Goal: Information Seeking & Learning: Check status

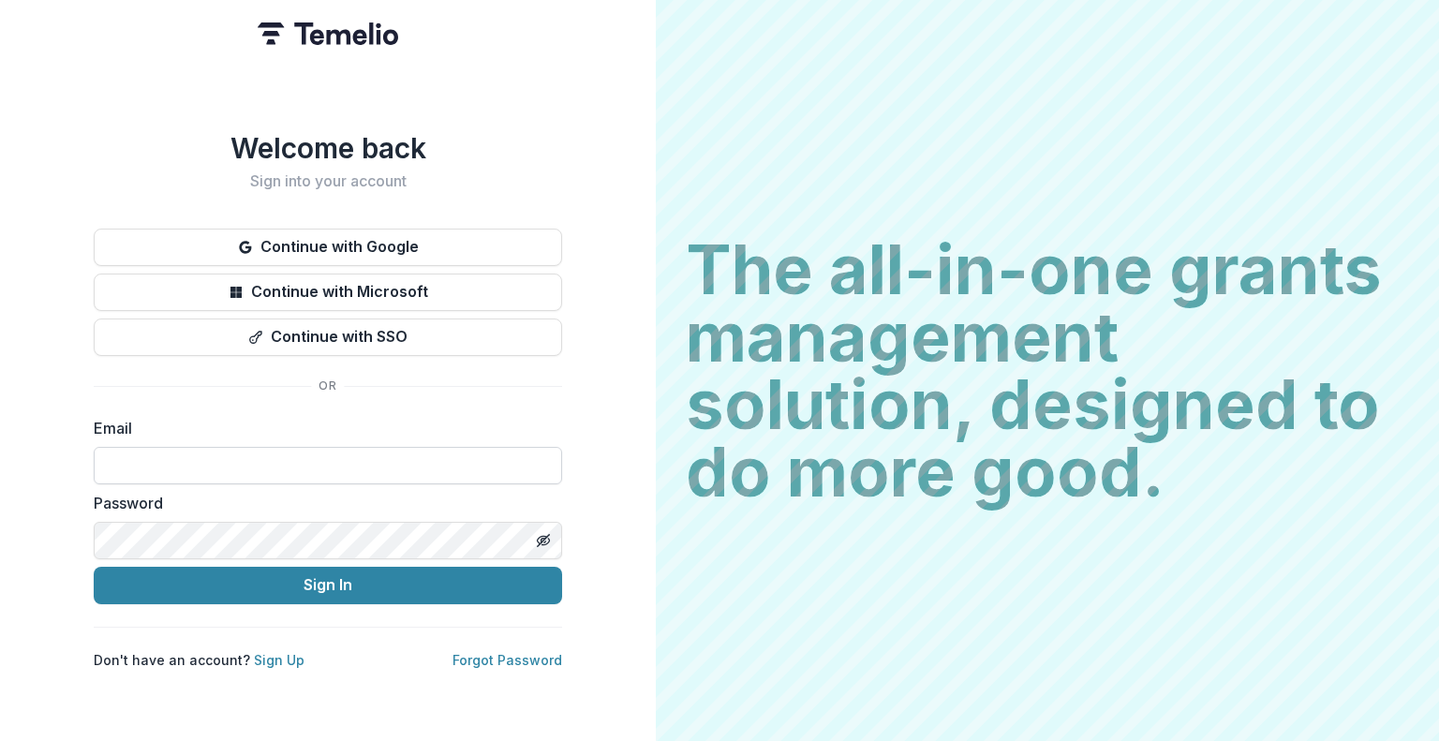
click at [306, 463] on input at bounding box center [328, 465] width 468 height 37
type input "**********"
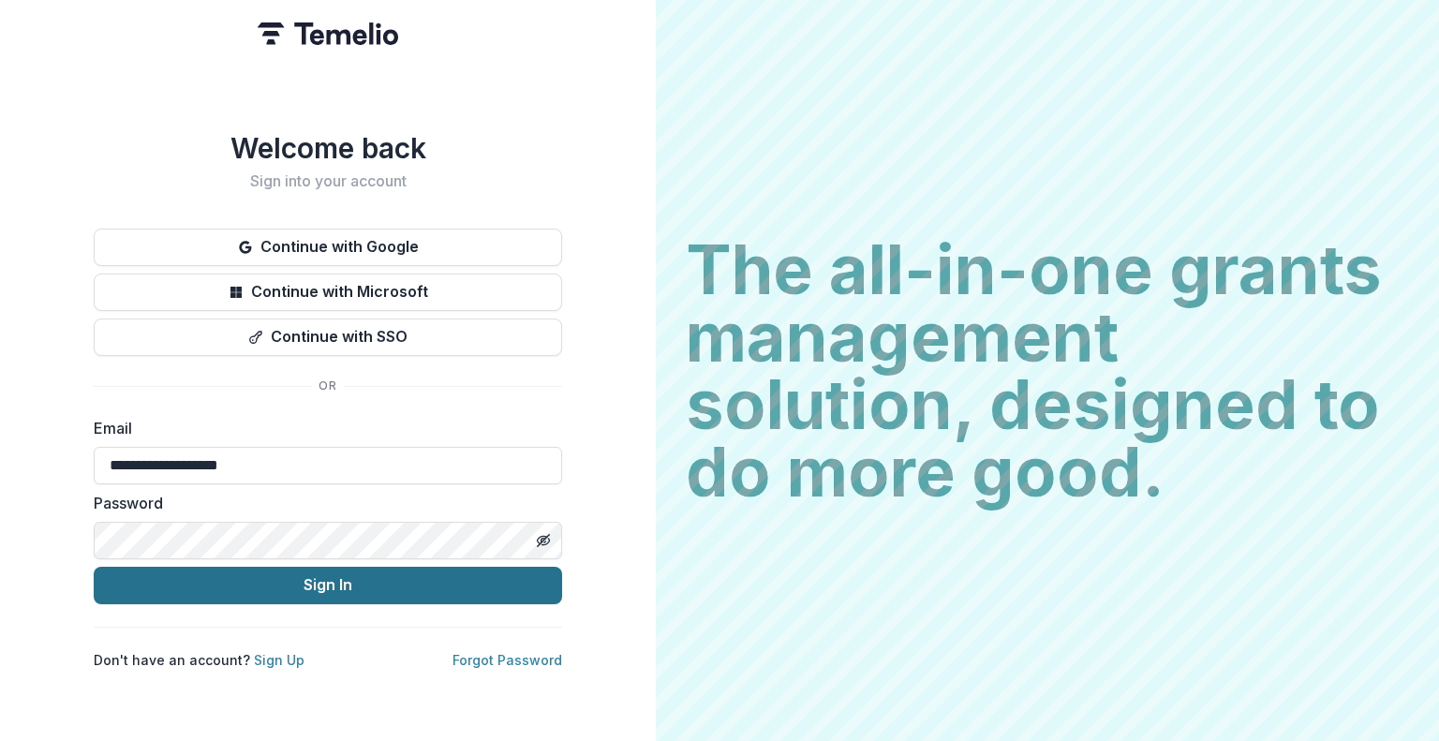
click at [296, 573] on button "Sign In" at bounding box center [328, 585] width 468 height 37
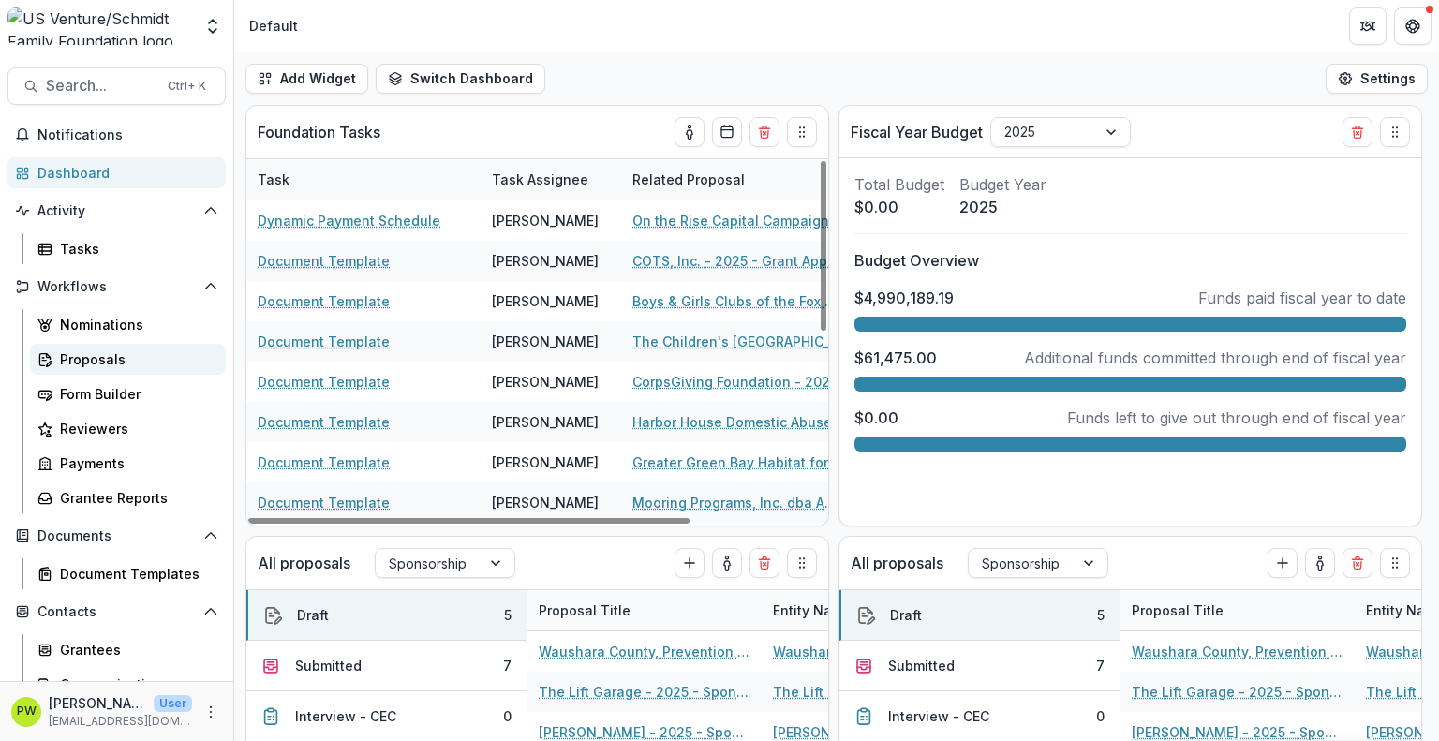
click at [123, 347] on link "Proposals" at bounding box center [128, 359] width 196 height 31
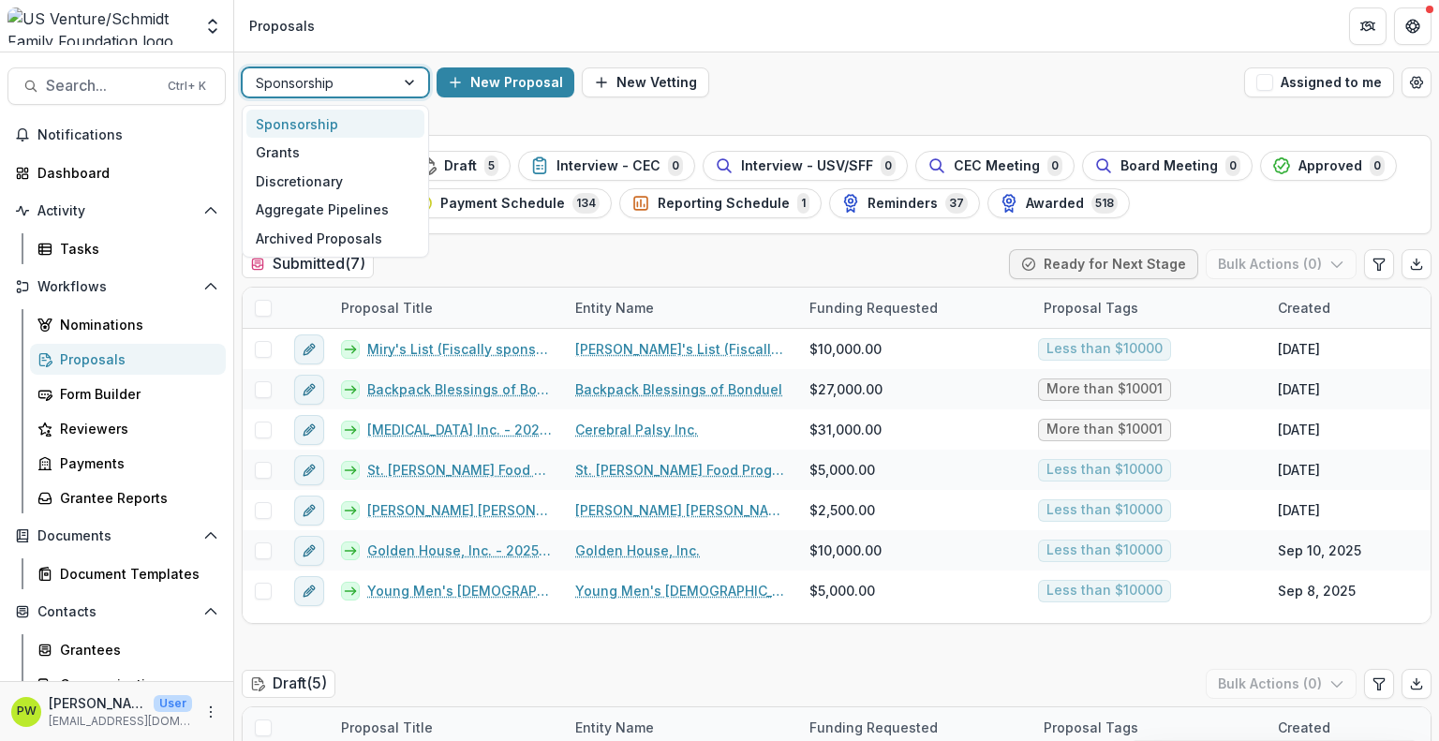
click at [312, 83] on div at bounding box center [319, 82] width 126 height 23
click at [312, 150] on div "Grants" at bounding box center [335, 152] width 178 height 29
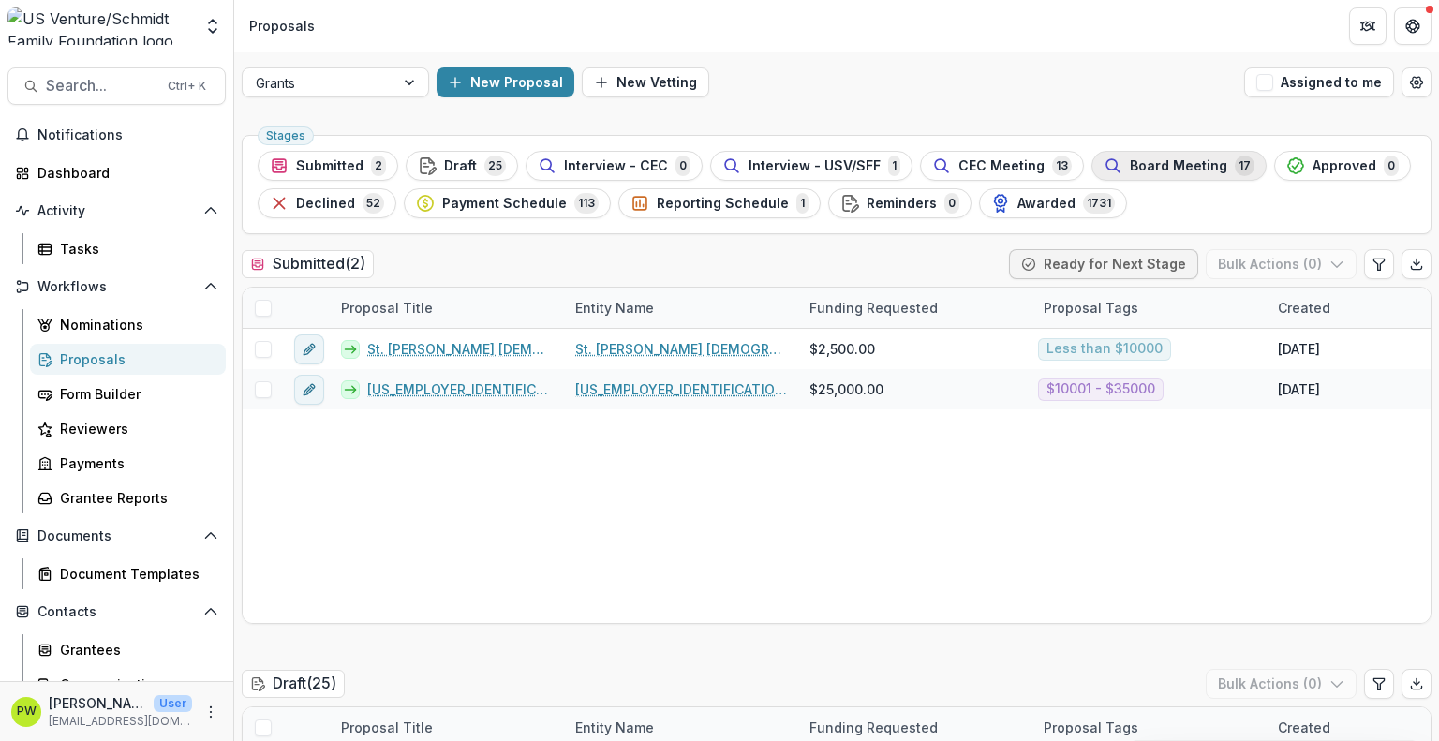
click at [1108, 168] on div "Board Meeting 17" at bounding box center [1179, 166] width 151 height 21
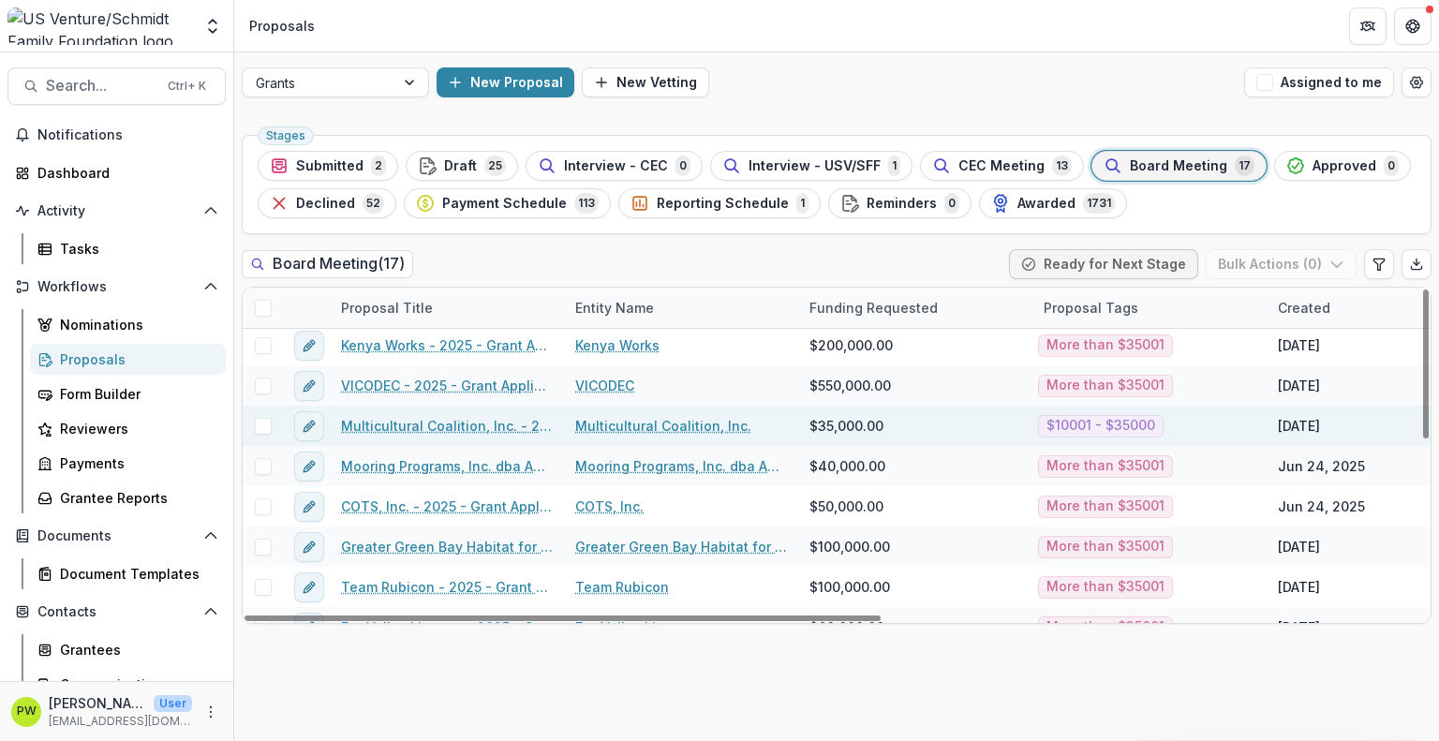
scroll to position [6, 0]
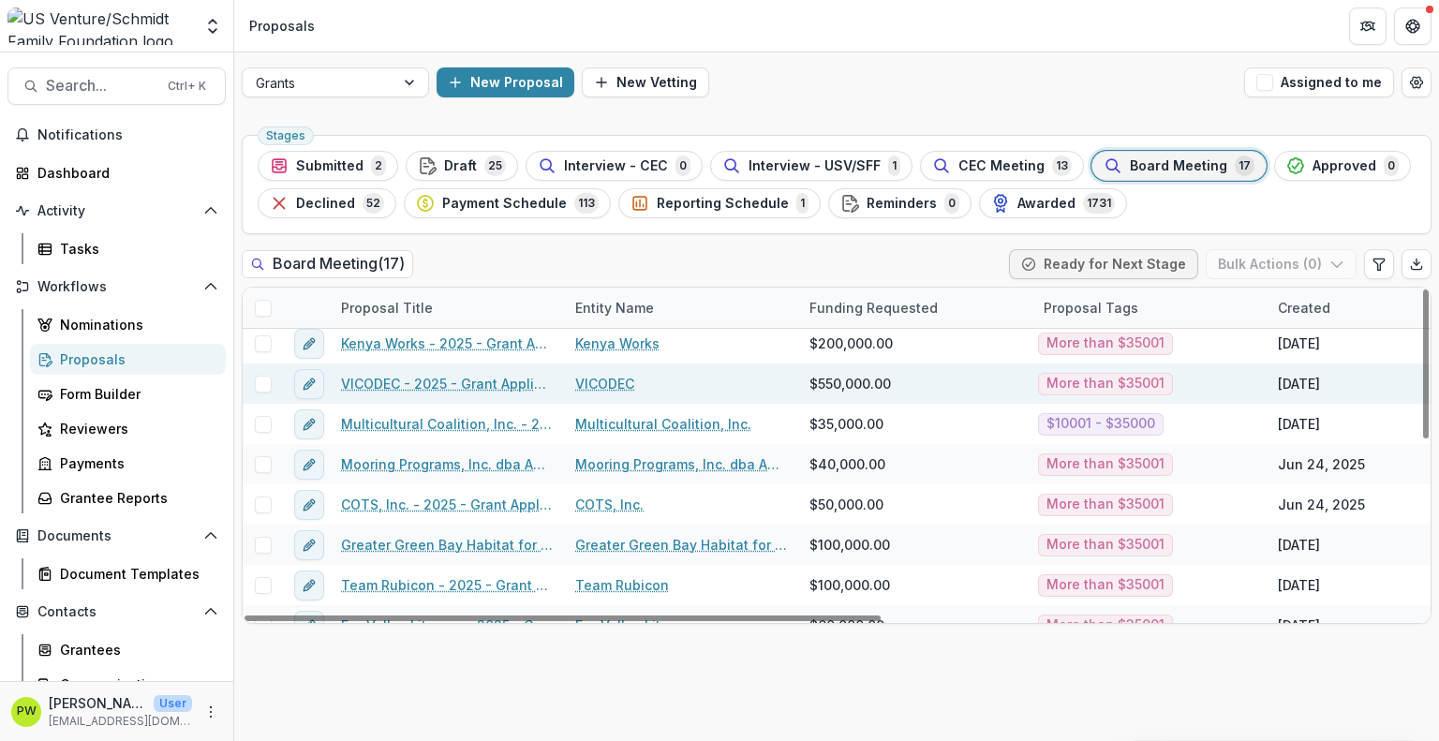
click at [430, 383] on link "VICODEC - 2025 - Grant Application" at bounding box center [447, 384] width 212 height 20
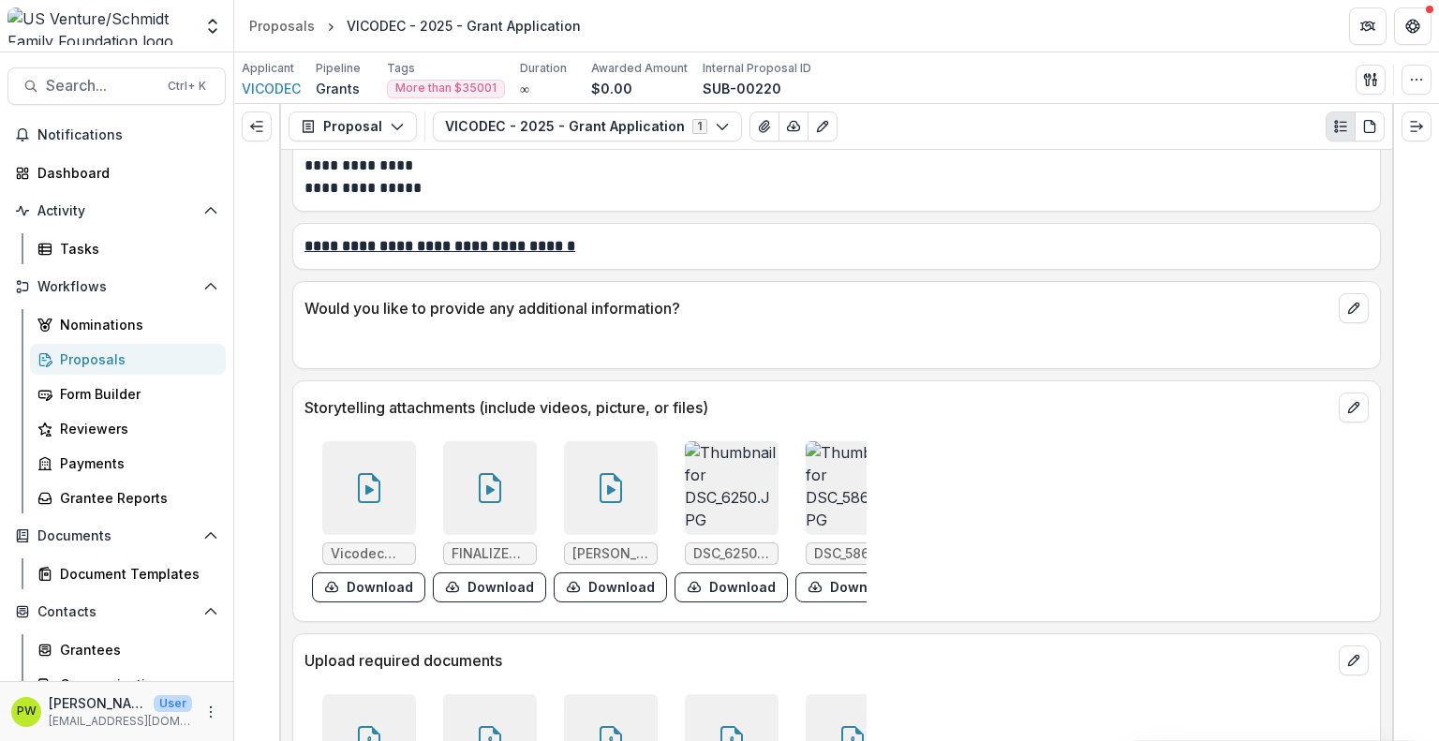
scroll to position [6772, 0]
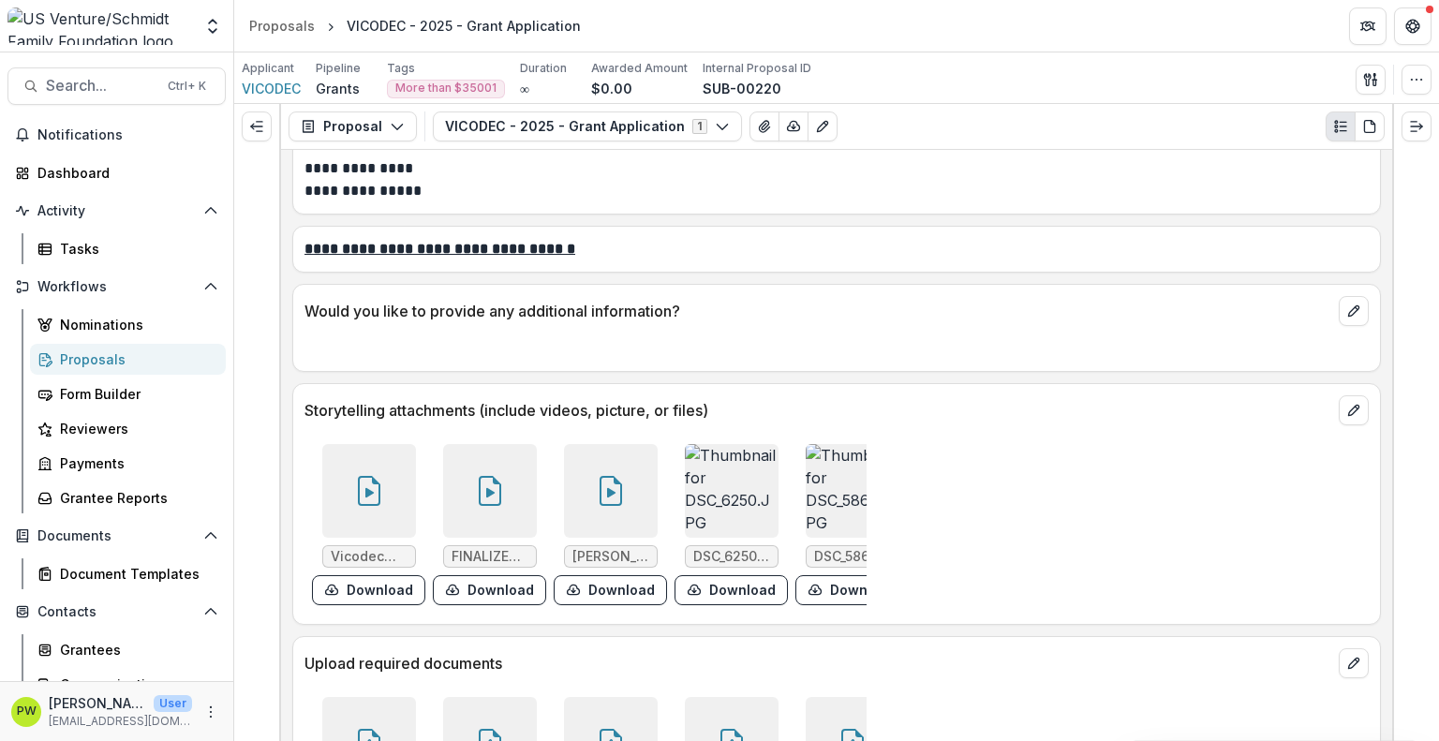
click at [384, 454] on div at bounding box center [369, 491] width 94 height 94
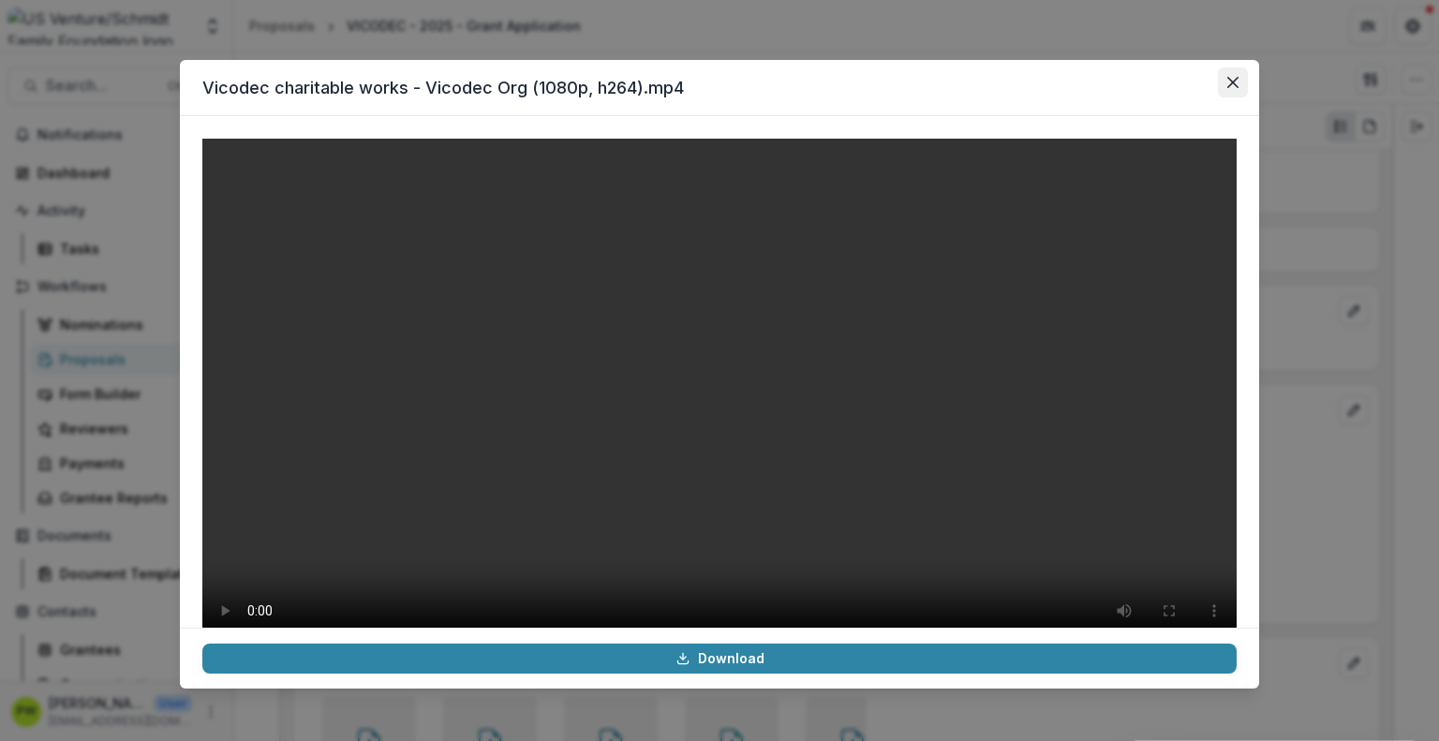
click at [1240, 89] on button "Close" at bounding box center [1233, 82] width 30 height 30
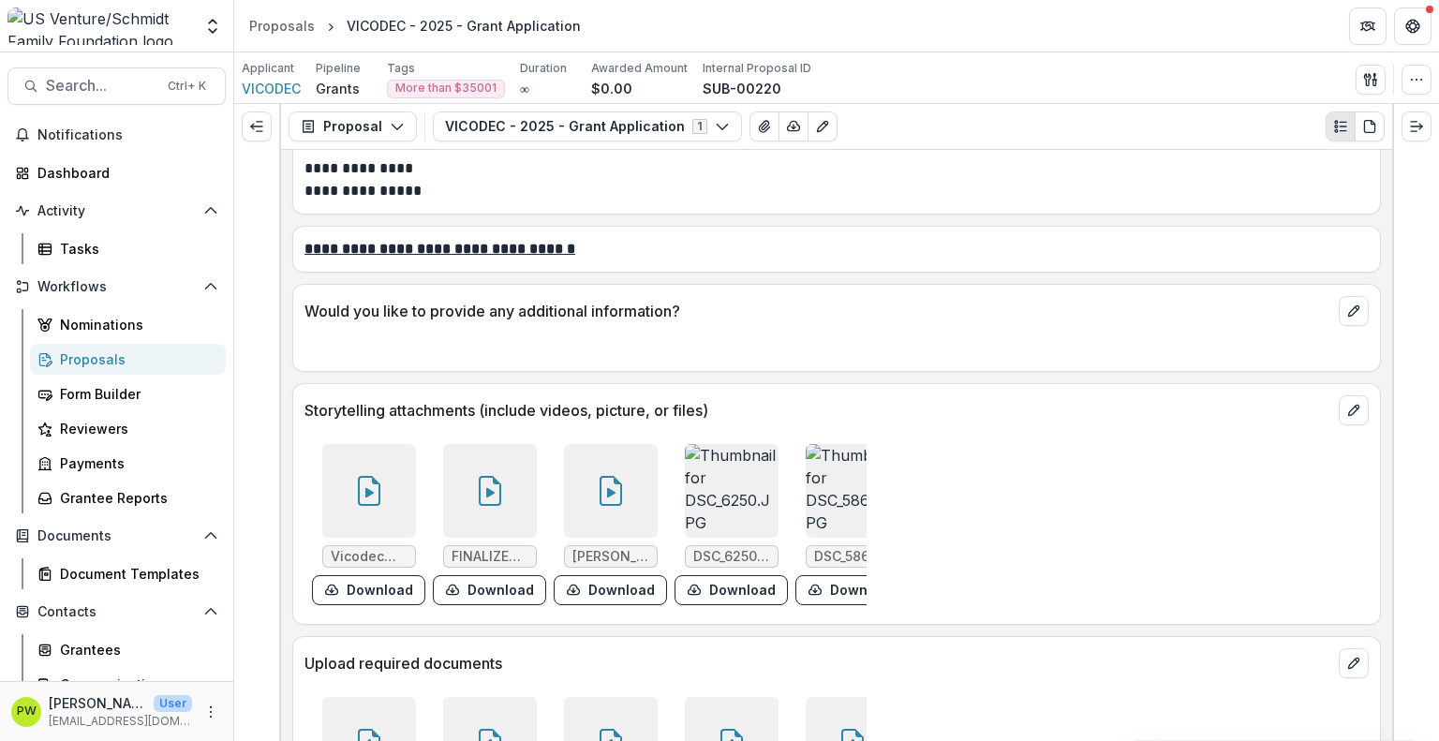
click at [498, 476] on icon at bounding box center [490, 491] width 30 height 30
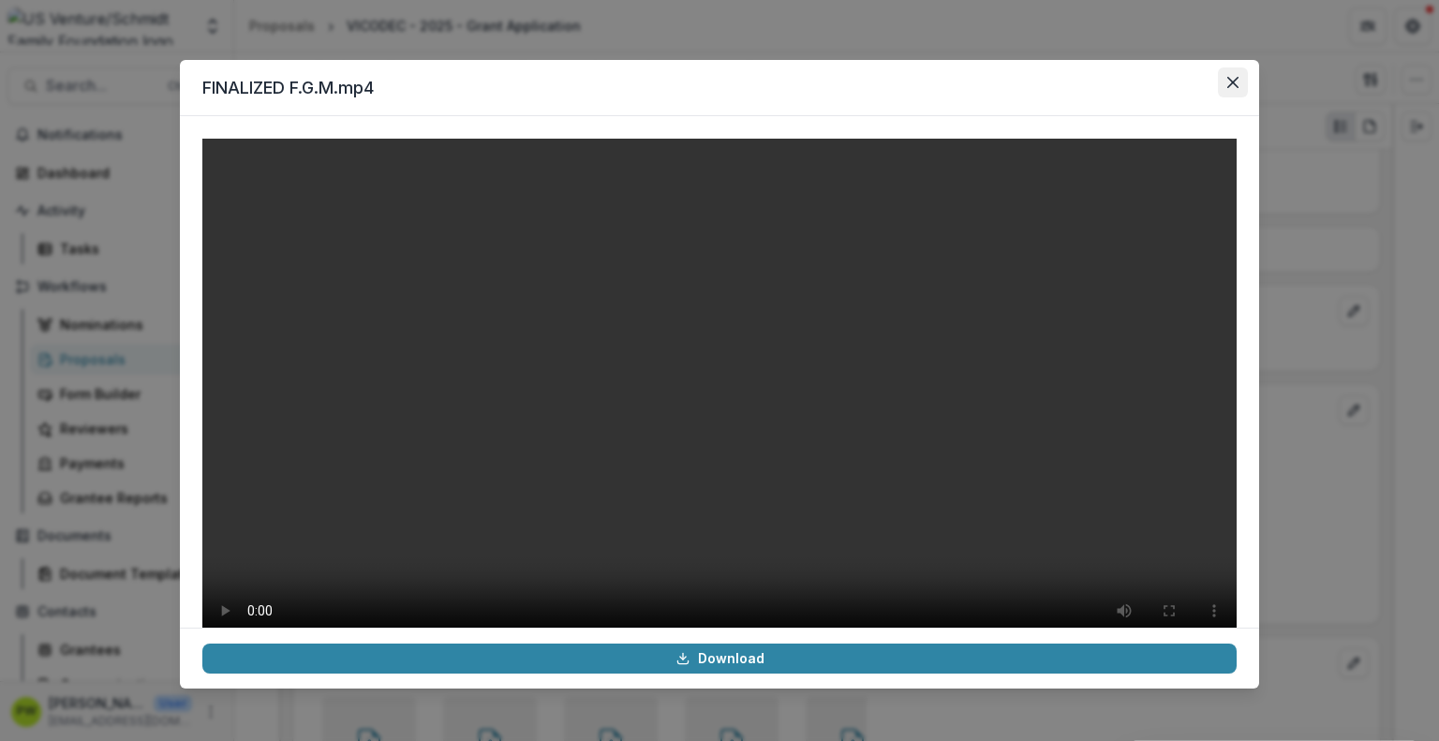
click at [1225, 85] on button "Close" at bounding box center [1233, 82] width 30 height 30
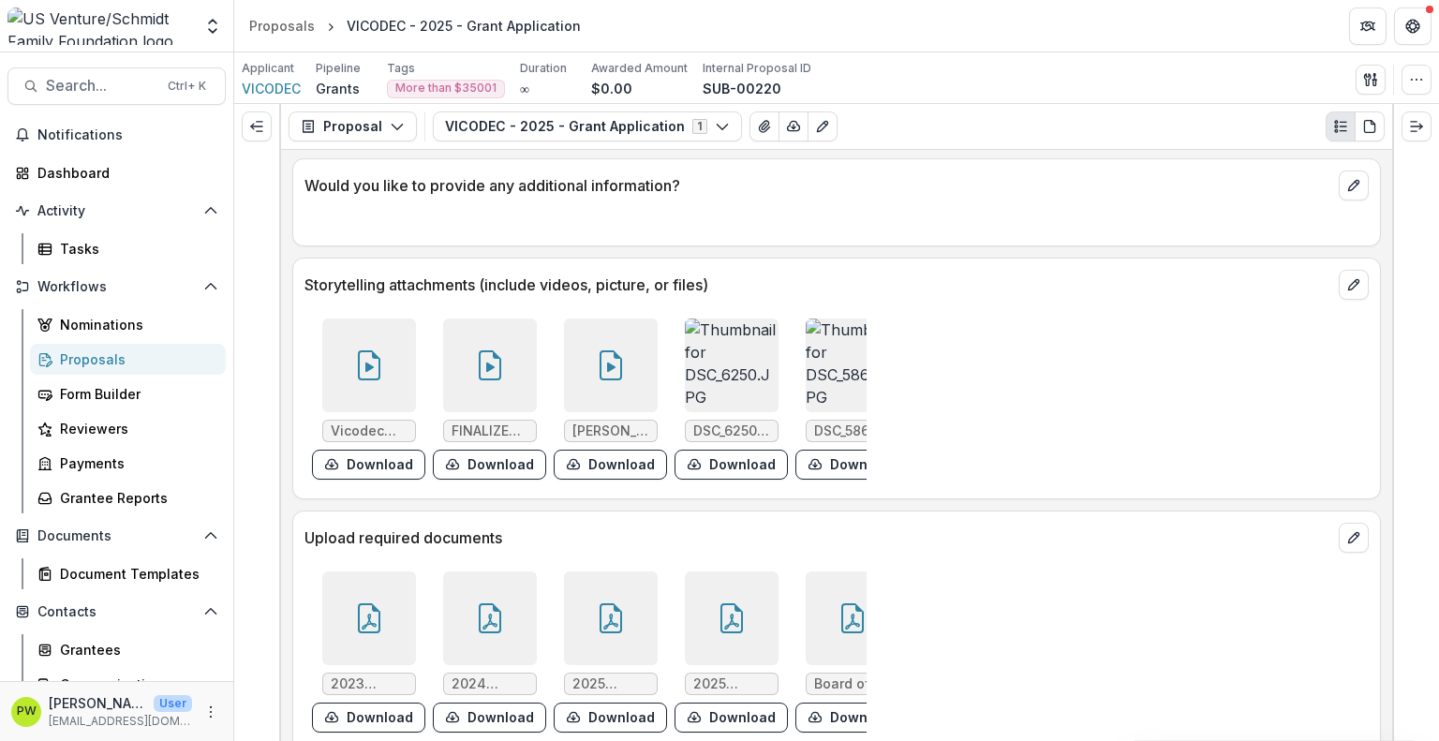
scroll to position [6900, 0]
click at [724, 611] on icon at bounding box center [731, 619] width 15 height 16
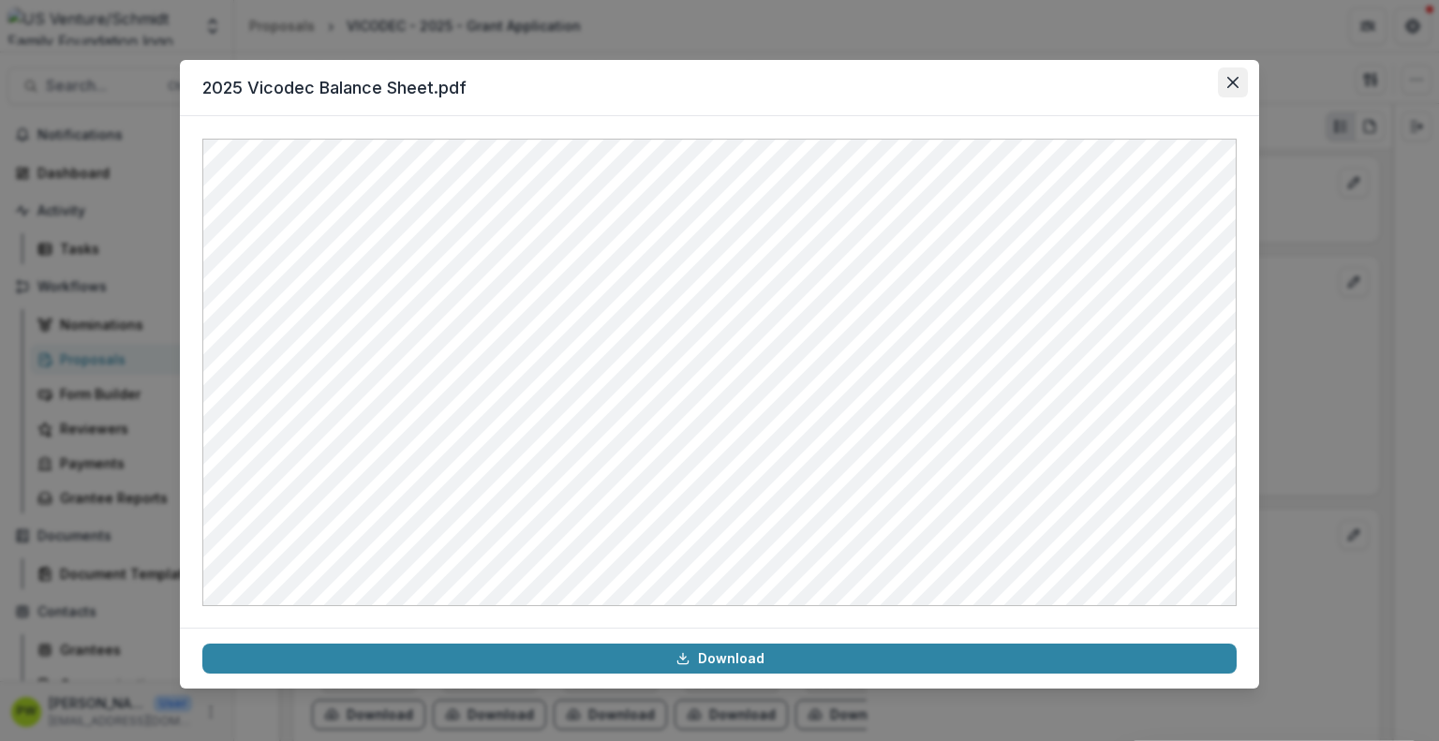
click at [1239, 78] on button "Close" at bounding box center [1233, 82] width 30 height 30
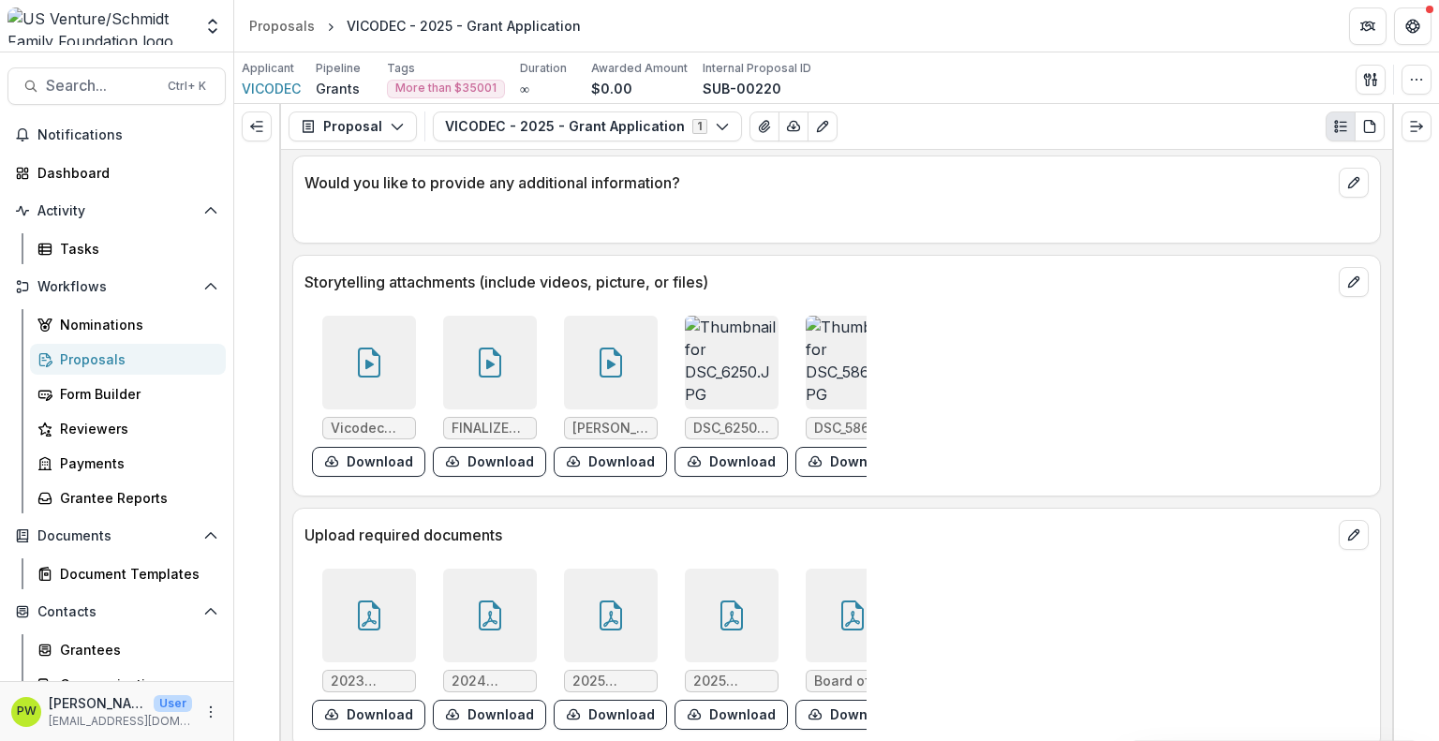
click at [630, 585] on div at bounding box center [611, 616] width 94 height 94
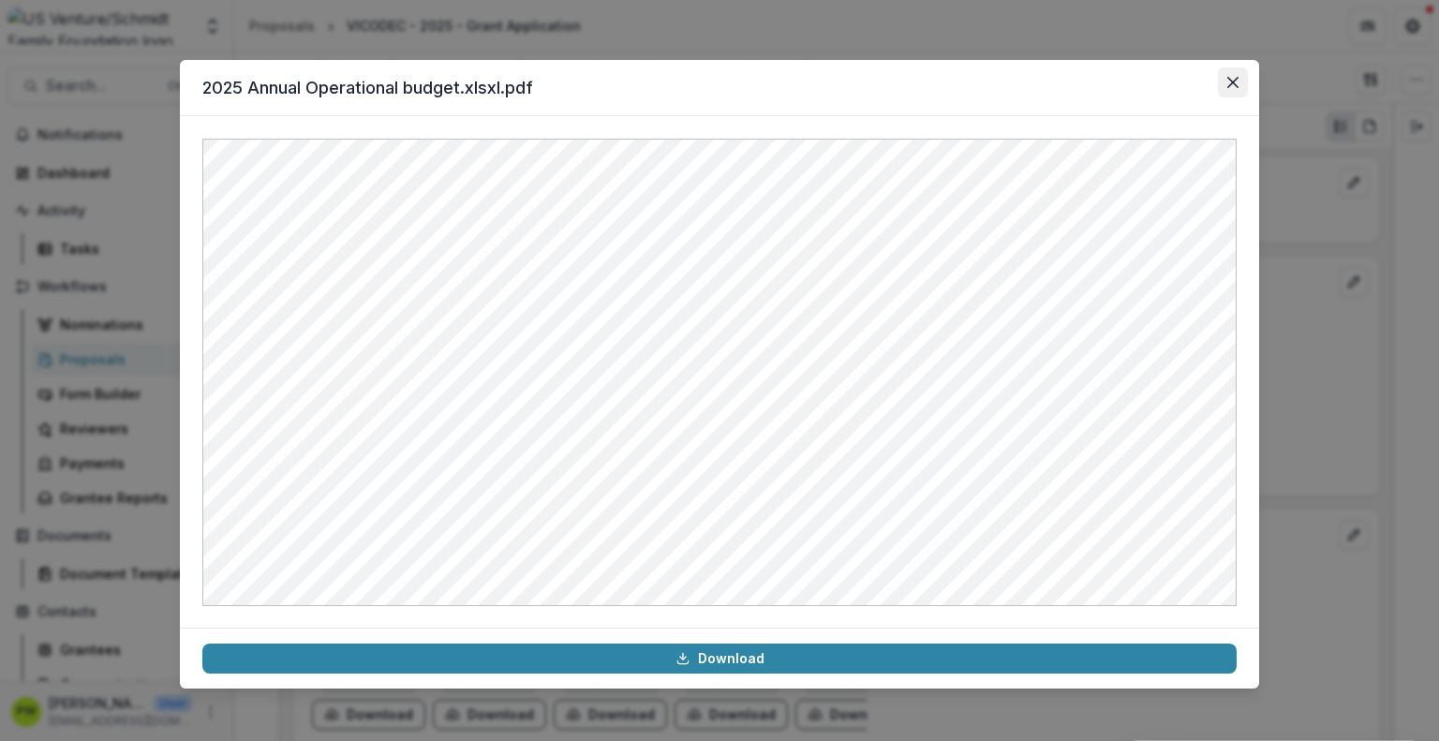
click at [1223, 89] on button "Close" at bounding box center [1233, 82] width 30 height 30
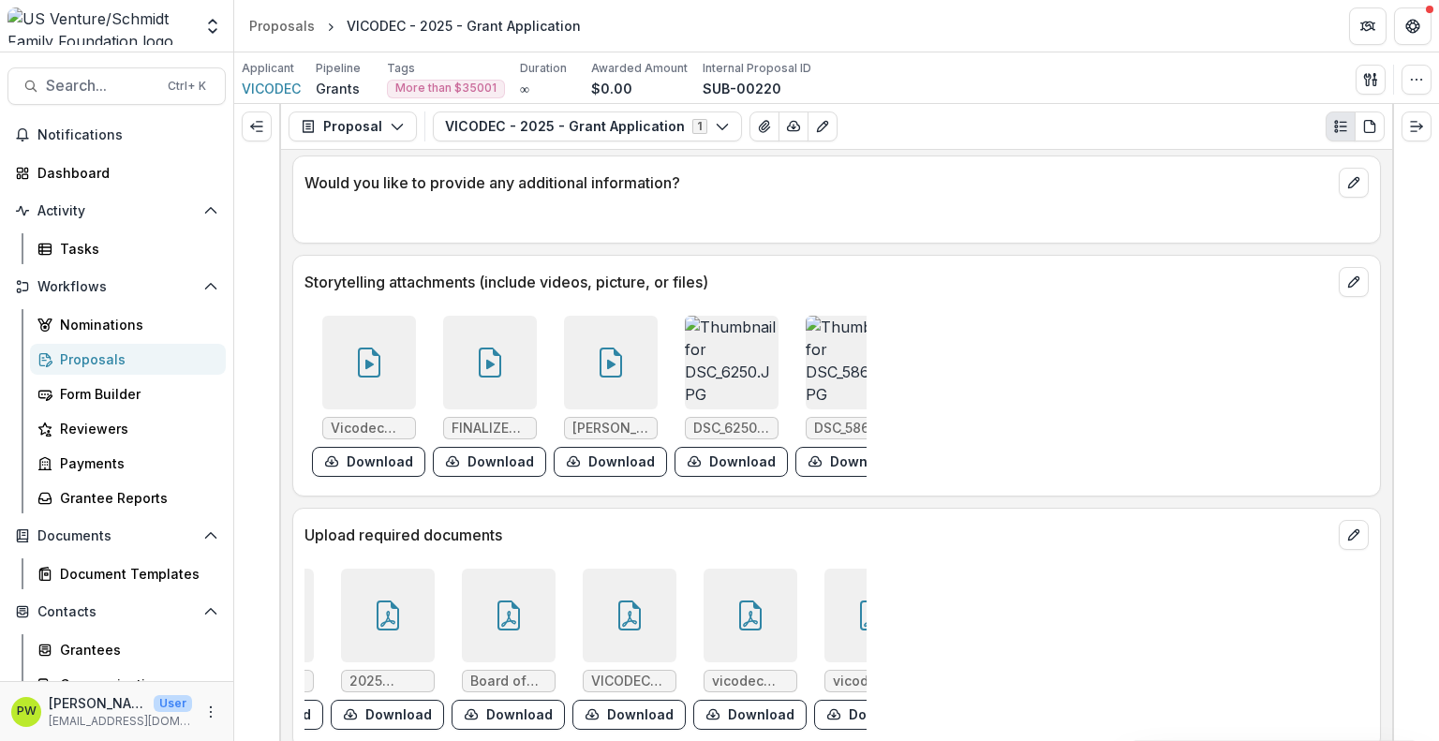
scroll to position [0, 345]
click at [591, 601] on div at bounding box center [629, 616] width 94 height 94
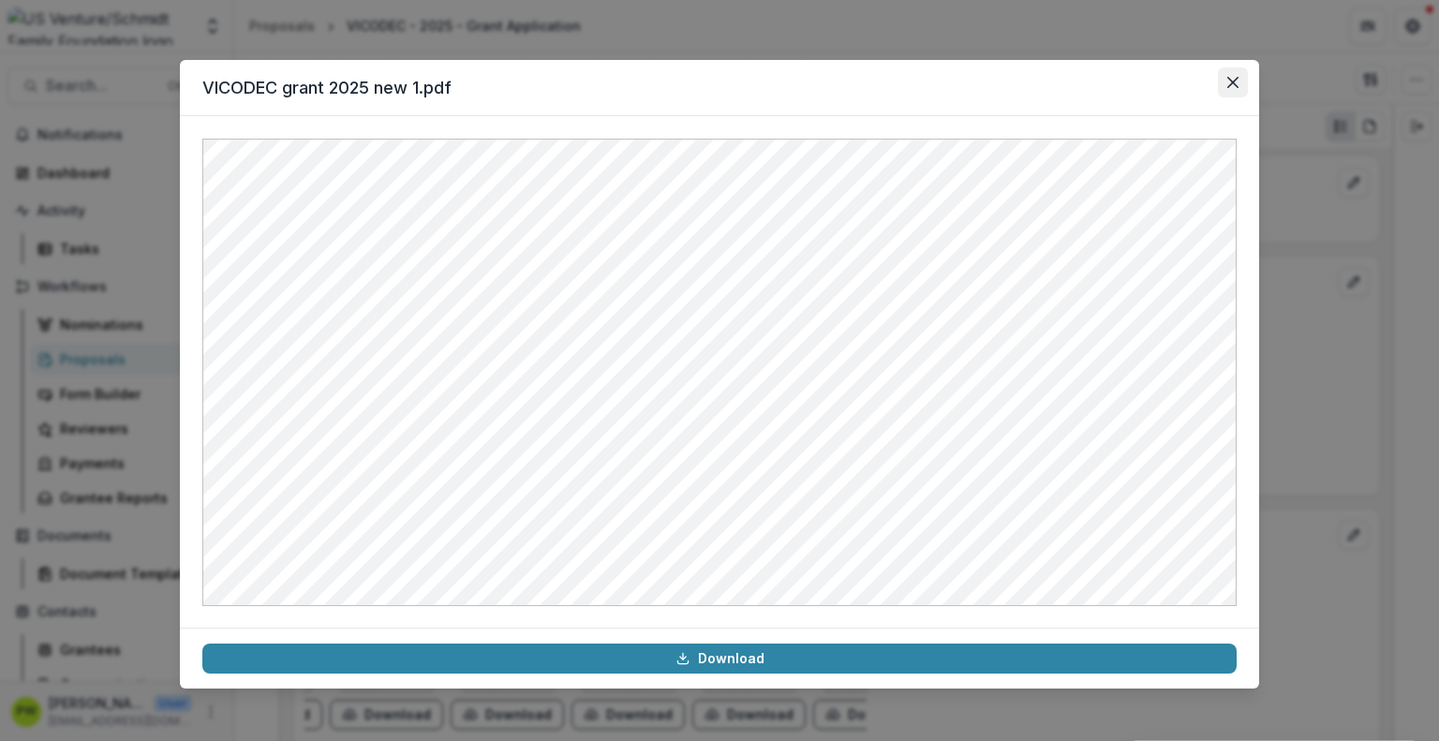
click at [1230, 81] on icon "Close" at bounding box center [1232, 82] width 11 height 11
